Goal: Task Accomplishment & Management: Use online tool/utility

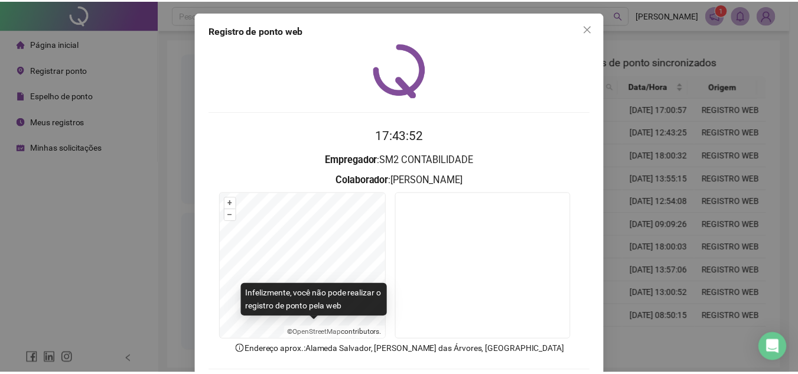
scroll to position [61, 0]
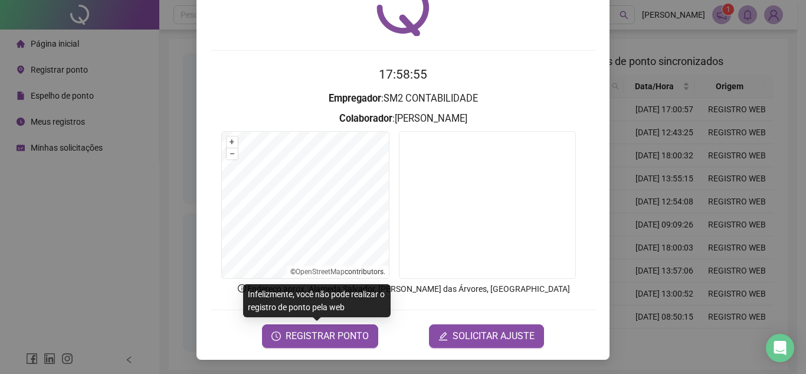
click at [106, 207] on div "Registro [PERSON_NAME] web 17:58:55 Empregador : SM2 CONTABILIDADE Colaborador …" at bounding box center [403, 187] width 806 height 374
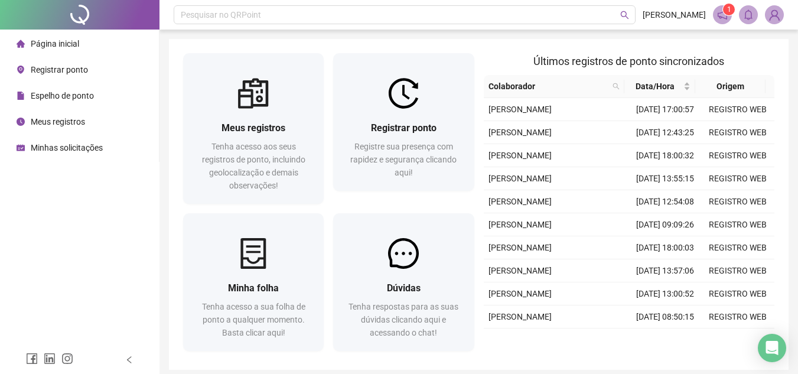
click at [73, 124] on span "Meus registros" at bounding box center [58, 121] width 54 height 9
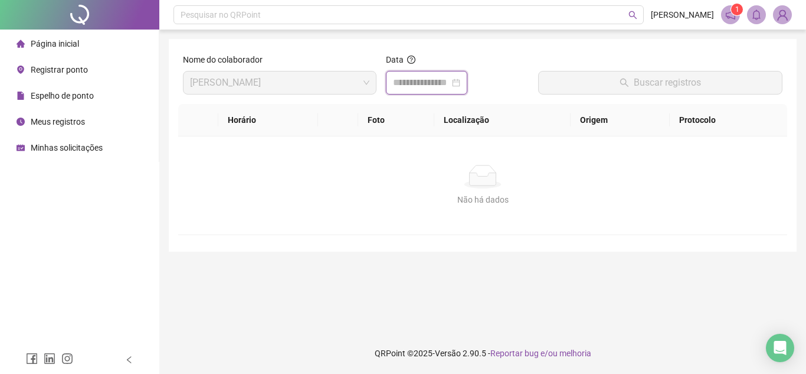
click at [415, 83] on input at bounding box center [421, 83] width 57 height 14
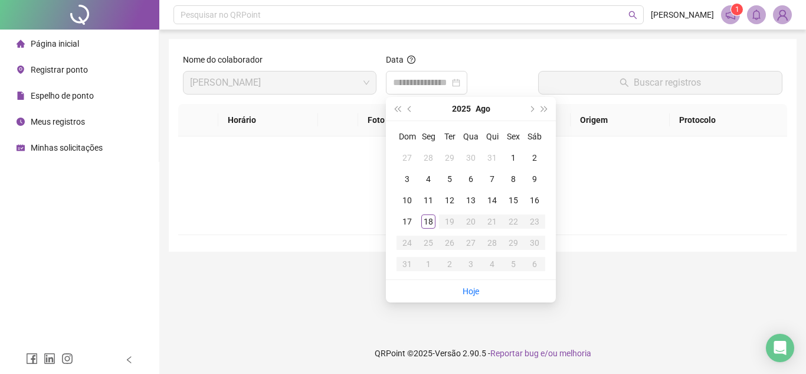
click at [333, 178] on div "Não há dados" at bounding box center [482, 177] width 581 height 24
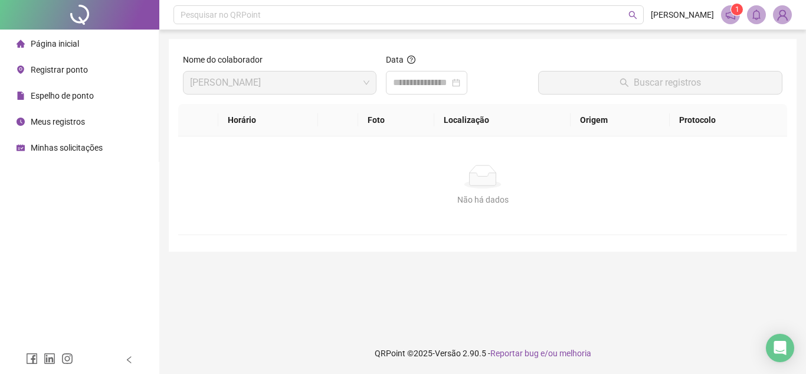
click at [66, 99] on span "Espelho de ponto" at bounding box center [62, 95] width 63 height 9
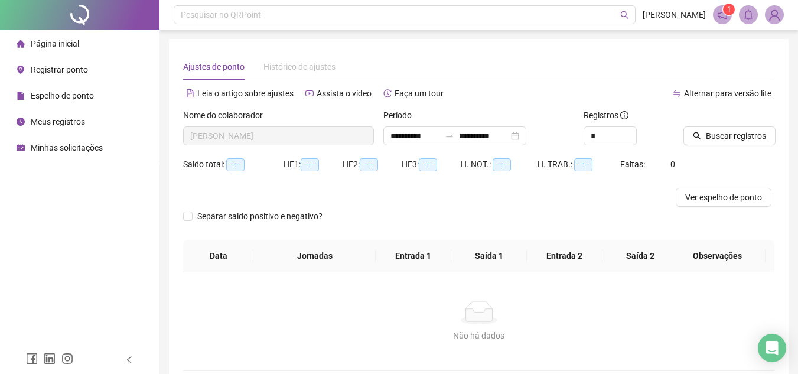
type input "**********"
click at [711, 140] on span "Buscar registros" at bounding box center [735, 135] width 60 height 13
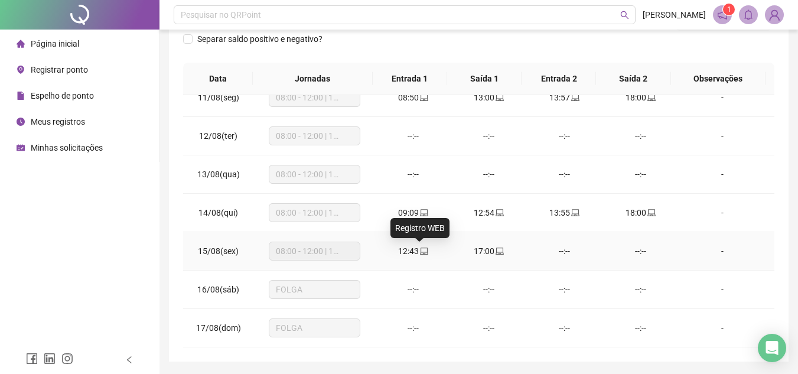
scroll to position [215, 0]
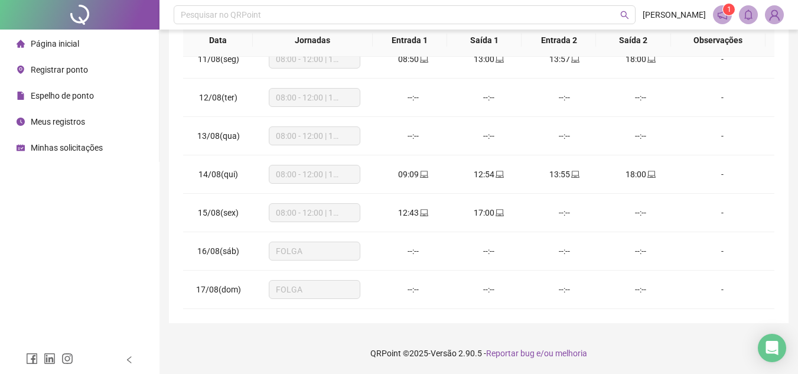
click at [65, 146] on span "Minhas solicitações" at bounding box center [67, 147] width 72 height 9
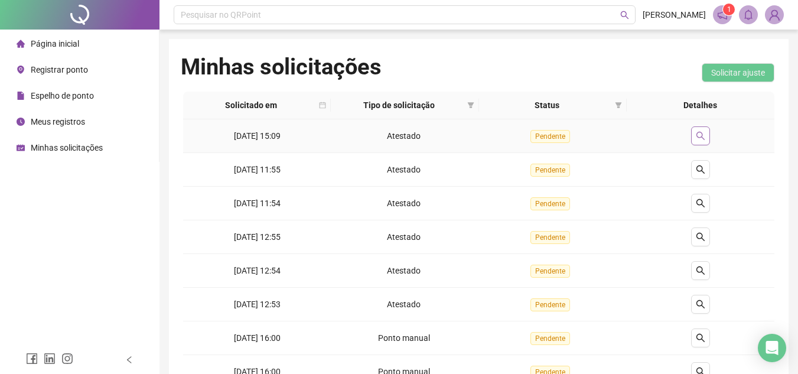
click at [703, 135] on icon "search" at bounding box center [699, 135] width 9 height 9
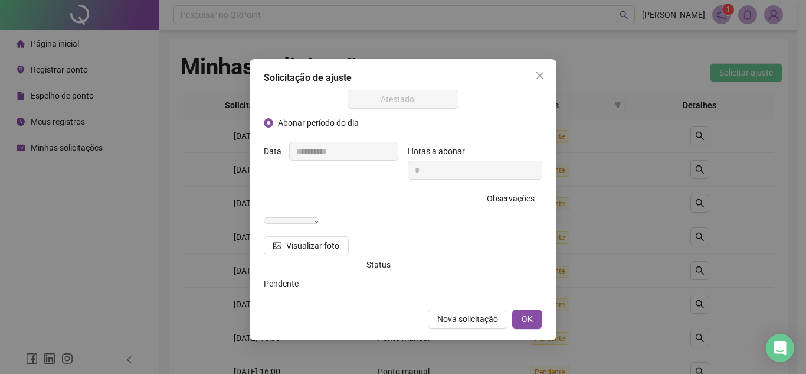
click at [743, 171] on div "**********" at bounding box center [403, 187] width 806 height 374
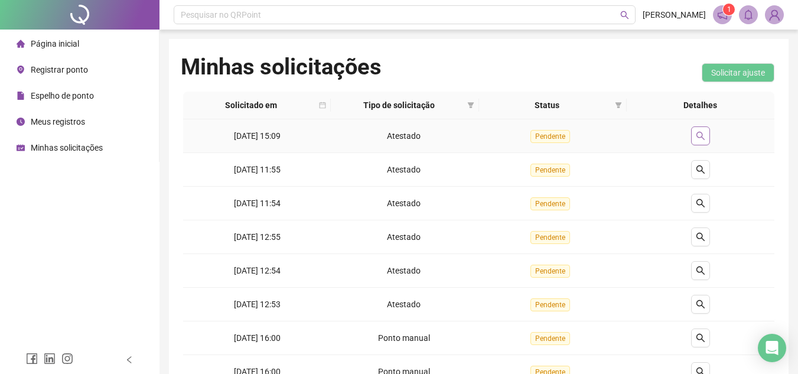
click at [700, 143] on button "button" at bounding box center [700, 135] width 19 height 19
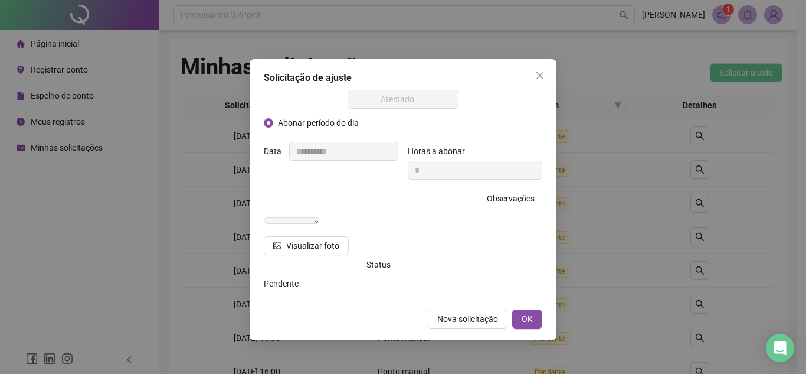
click at [293, 269] on div "Status" at bounding box center [331, 264] width 135 height 19
click at [292, 252] on span "Visualizar foto" at bounding box center [312, 245] width 53 height 13
click at [587, 284] on div "**********" at bounding box center [403, 187] width 806 height 374
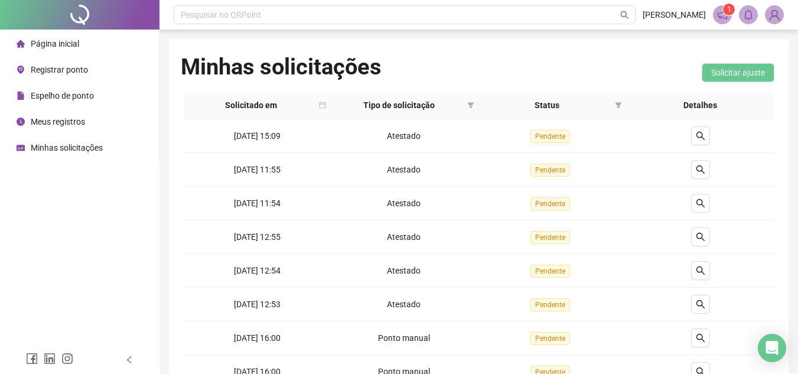
click at [57, 34] on div "Página inicial" at bounding box center [48, 44] width 63 height 24
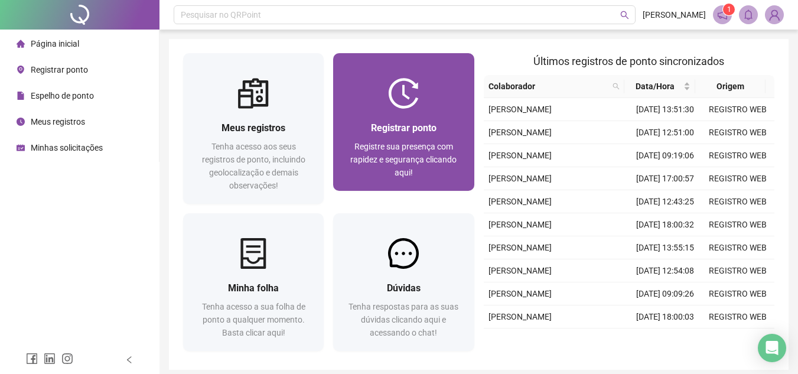
click at [413, 129] on span "Registrar ponto" at bounding box center [404, 127] width 66 height 11
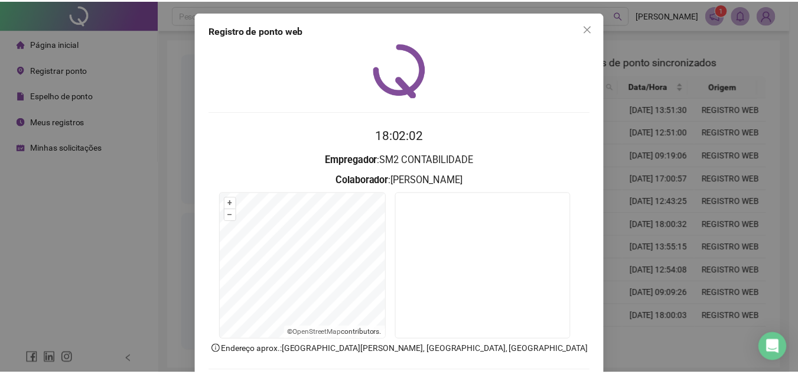
scroll to position [61, 0]
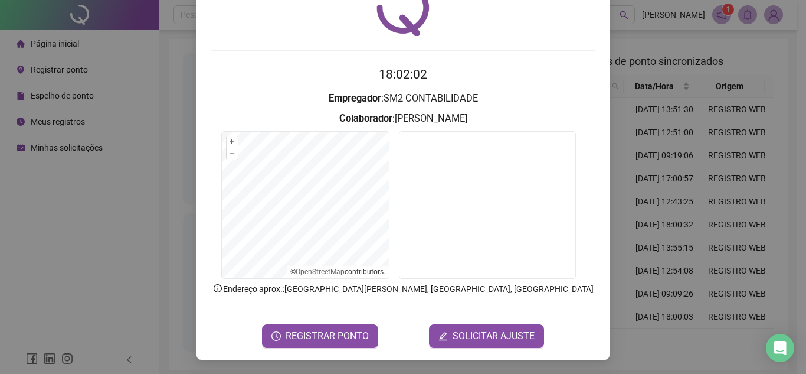
click at [628, 226] on div "Registro [PERSON_NAME] web 18:02:02 Empregador : SM2 CONTABILIDADE Colaborador …" at bounding box center [403, 187] width 806 height 374
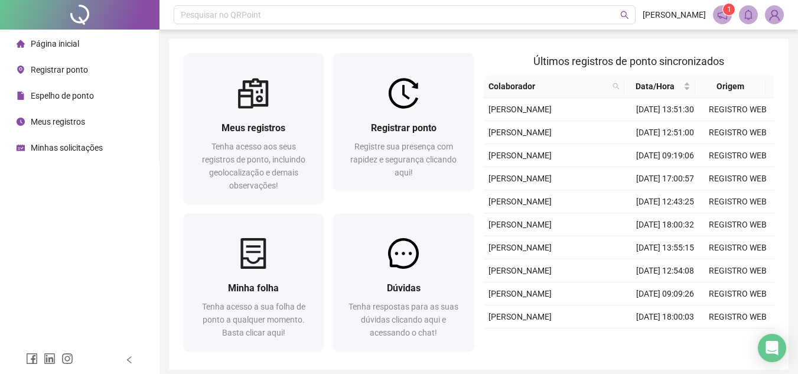
click at [61, 98] on span "Espelho de ponto" at bounding box center [62, 95] width 63 height 9
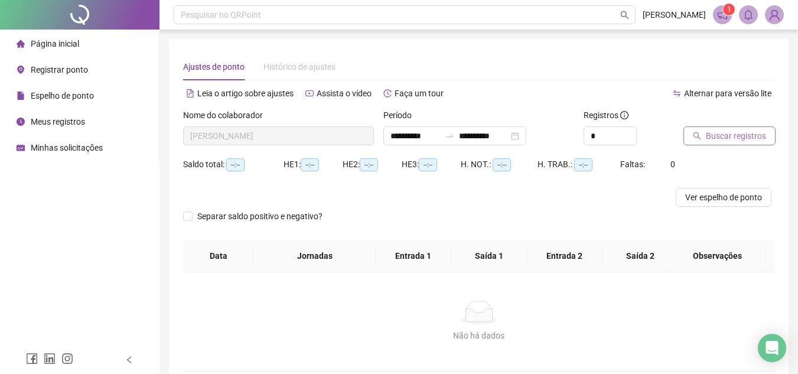
click at [711, 138] on span "Buscar registros" at bounding box center [735, 135] width 60 height 13
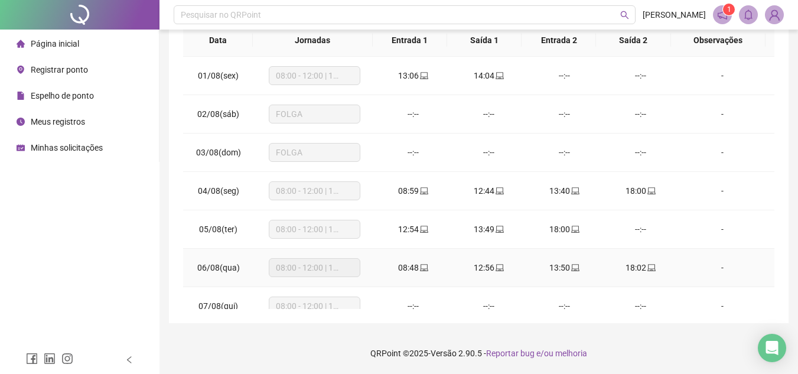
scroll to position [38, 0]
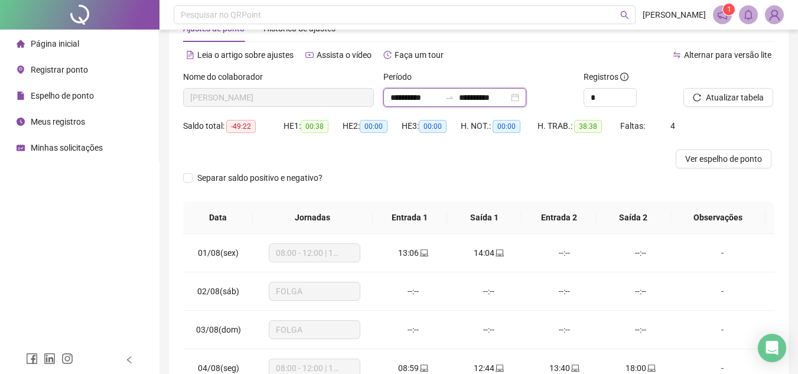
click at [487, 101] on input "**********" at bounding box center [484, 97] width 50 height 13
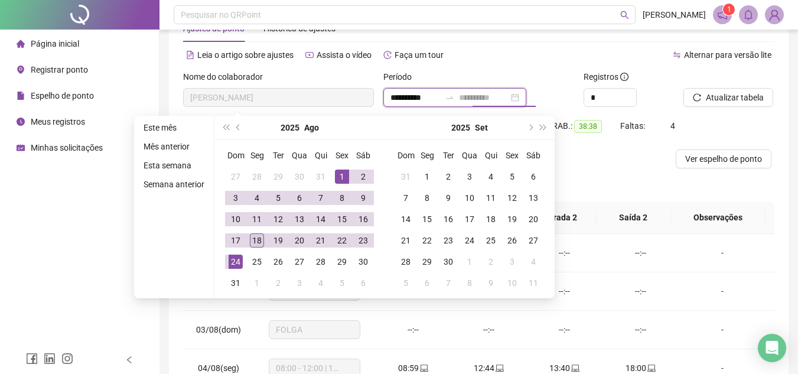
type input "**********"
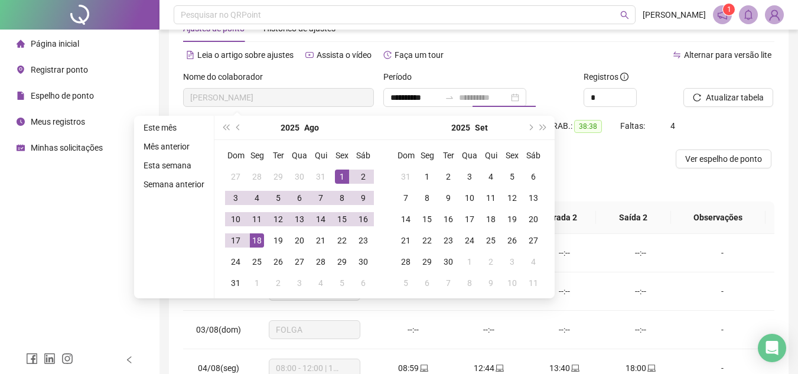
click at [257, 237] on div "18" at bounding box center [257, 240] width 14 height 14
type input "**********"
click at [654, 164] on div "Ver espelho de ponto" at bounding box center [478, 158] width 591 height 19
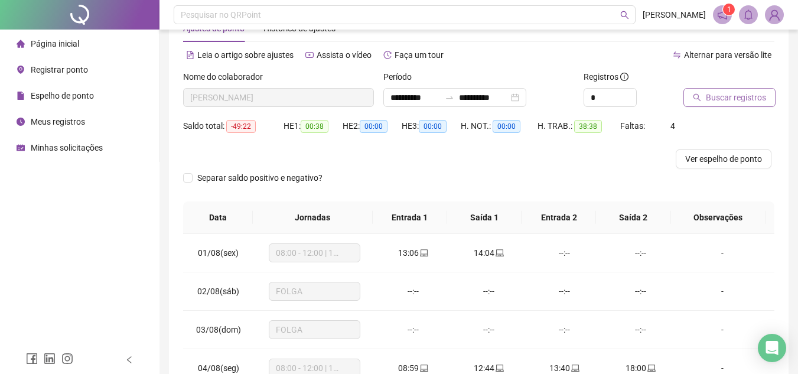
click at [738, 98] on span "Buscar registros" at bounding box center [735, 97] width 60 height 13
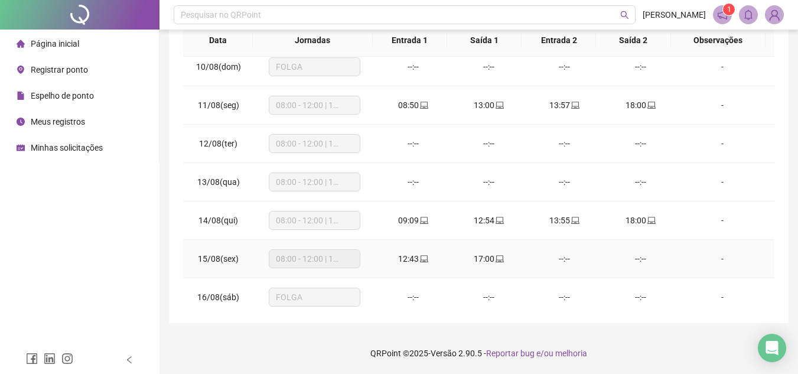
scroll to position [439, 0]
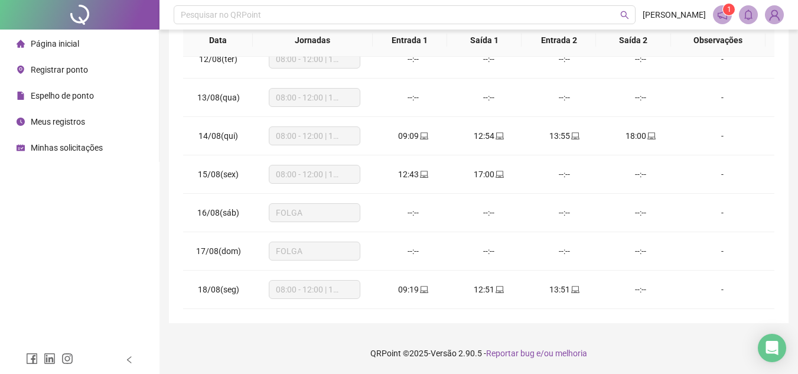
click at [61, 48] on span "Página inicial" at bounding box center [55, 43] width 48 height 9
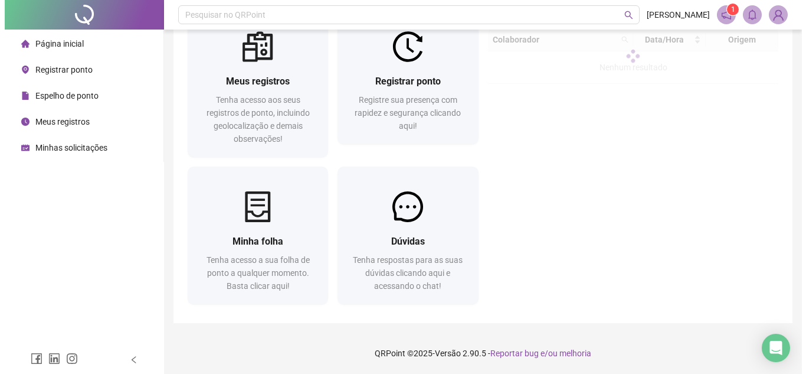
scroll to position [47, 0]
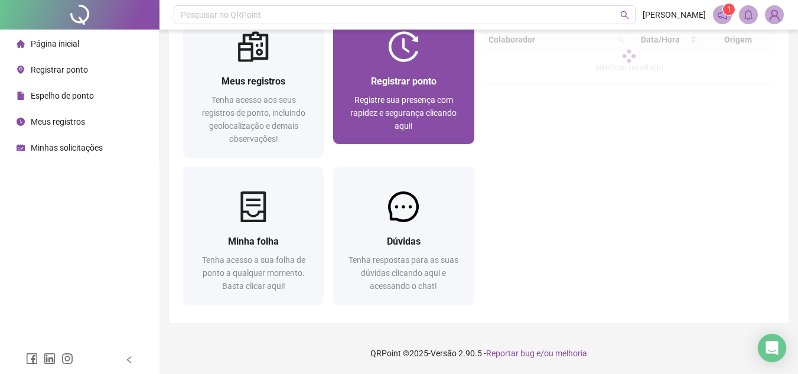
click at [378, 114] on span "Registre sua presença com rapidez e segurança clicando aqui!" at bounding box center [403, 112] width 106 height 35
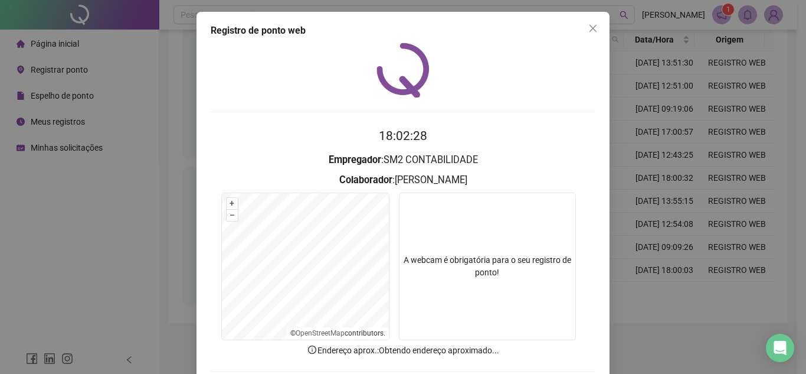
scroll to position [59, 0]
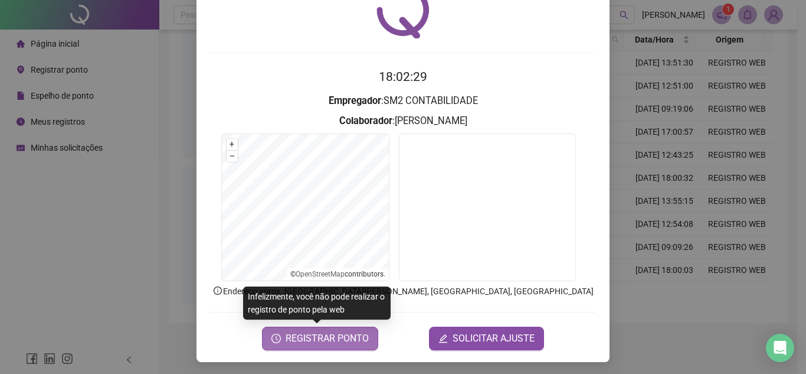
click at [325, 341] on span "REGISTRAR PONTO" at bounding box center [327, 338] width 83 height 14
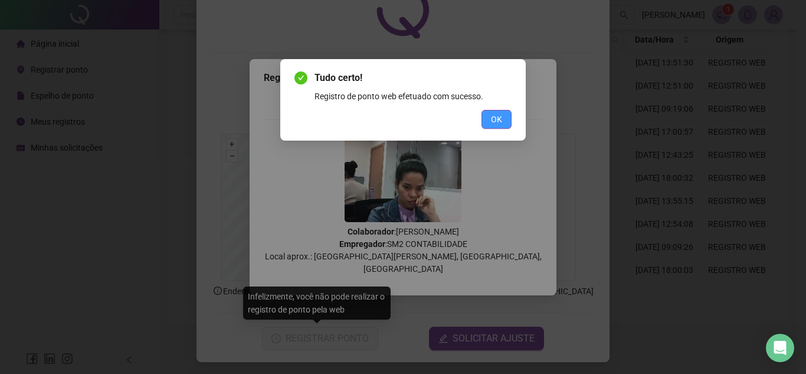
click at [500, 124] on span "OK" at bounding box center [496, 119] width 11 height 13
